Goal: Check status: Check status

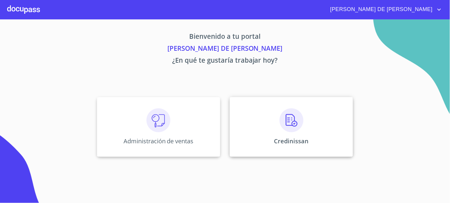
click at [240, 147] on div "Credinissan" at bounding box center [291, 127] width 123 height 60
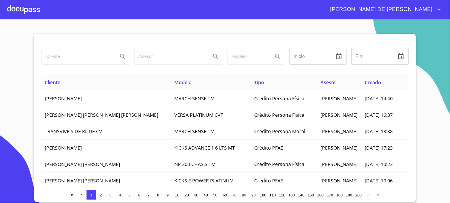
click at [87, 62] on input "search" at bounding box center [77, 56] width 72 height 16
type input "[PERSON_NAME]"
click at [129, 58] on button "Search" at bounding box center [122, 56] width 14 height 14
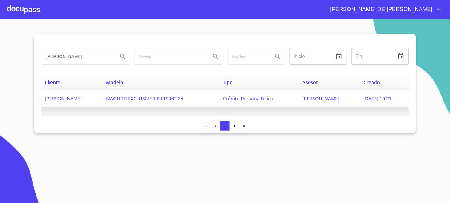
click at [302, 98] on span "[PERSON_NAME]" at bounding box center [320, 98] width 37 height 7
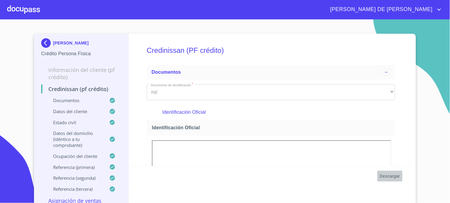
click at [391, 177] on span "Descargar" at bounding box center [390, 175] width 20 height 7
click at [47, 45] on img at bounding box center [47, 43] width 12 height 10
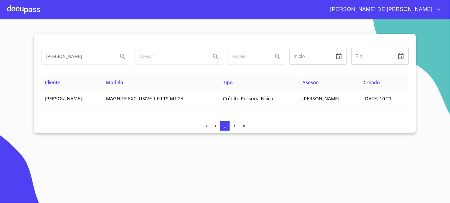
drag, startPoint x: 93, startPoint y: 57, endPoint x: 26, endPoint y: 64, distance: 67.2
click at [26, 64] on section "[PERSON_NAME] Inicio ​ Fin ​ Cliente Modelo Tipo Asesor Creado [PERSON_NAME] MA…" at bounding box center [225, 111] width 450 height 184
type input "[PERSON_NAME]"
click at [121, 59] on icon "Search" at bounding box center [122, 56] width 7 height 7
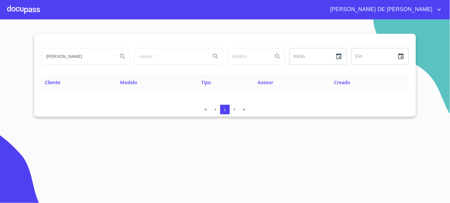
click at [121, 57] on icon "Search" at bounding box center [122, 56] width 5 height 5
click at [125, 55] on icon "Search" at bounding box center [122, 56] width 7 height 7
click at [124, 56] on icon "Search" at bounding box center [122, 56] width 7 height 7
click at [119, 54] on icon "Search" at bounding box center [122, 56] width 7 height 7
click at [123, 55] on icon "Search" at bounding box center [122, 56] width 7 height 7
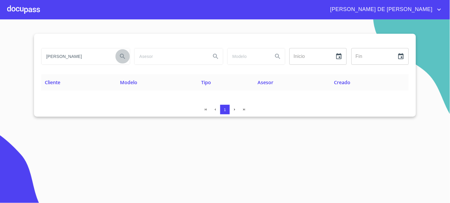
click at [121, 58] on icon "Search" at bounding box center [122, 56] width 7 height 7
